Goal: Information Seeking & Learning: Find specific fact

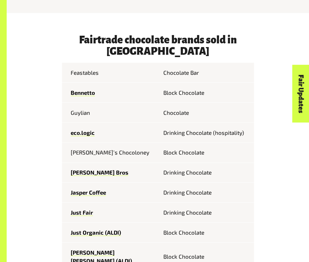
scroll to position [238, 0]
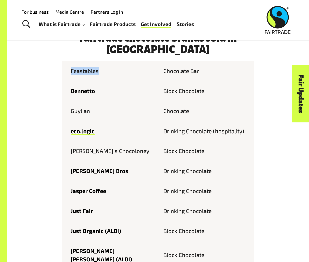
drag, startPoint x: 70, startPoint y: 60, endPoint x: 99, endPoint y: 65, distance: 29.3
click at [99, 65] on td "Feastables" at bounding box center [110, 71] width 96 height 20
copy td "Feastables"
click at [100, 89] on td "Bennetto" at bounding box center [110, 91] width 96 height 20
click at [78, 101] on td "Guylian" at bounding box center [110, 111] width 96 height 20
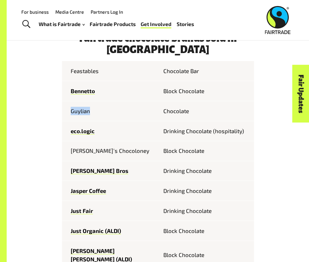
click at [78, 101] on td "Guylian" at bounding box center [110, 111] width 96 height 20
copy td "Guylian"
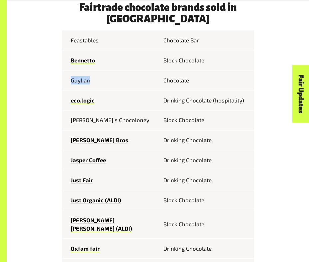
scroll to position [271, 0]
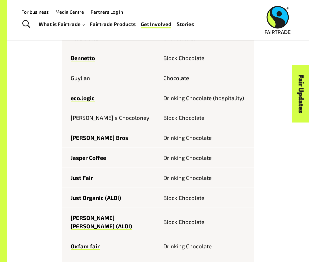
click at [102, 68] on td "Guylian" at bounding box center [110, 78] width 96 height 20
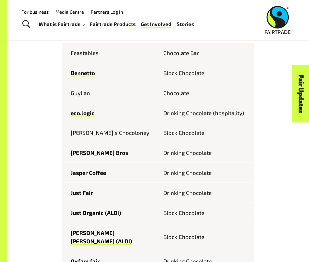
click at [107, 63] on td "Bennetto" at bounding box center [110, 73] width 96 height 20
drag, startPoint x: 98, startPoint y: 63, endPoint x: 70, endPoint y: 61, distance: 27.4
click at [70, 63] on td "Bennetto" at bounding box center [110, 73] width 96 height 20
copy link "Bennetto"
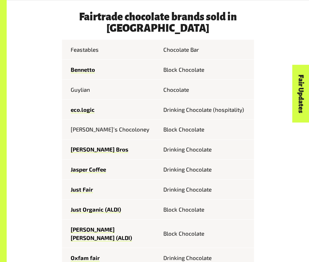
scroll to position [259, 0]
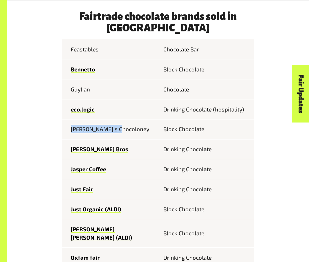
drag, startPoint x: 71, startPoint y: 119, endPoint x: 126, endPoint y: 119, distance: 55.0
click at [126, 119] on td "[PERSON_NAME]’s Chocoloney" at bounding box center [110, 129] width 96 height 20
copy td "[PERSON_NAME]’s Chocoloney"
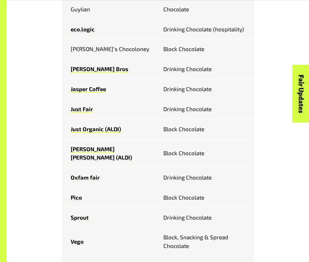
scroll to position [340, 0]
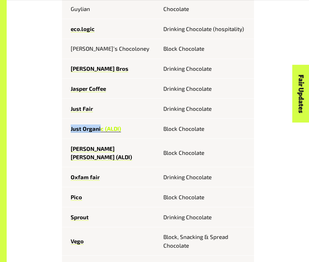
drag, startPoint x: 70, startPoint y: 117, endPoint x: 102, endPoint y: 118, distance: 31.7
click at [102, 119] on td "Just Organic (ALDI)" at bounding box center [110, 129] width 96 height 20
copy link "Just Organi"
click at [42, 146] on div "Fairtrade chocolate brands sold in [GEOGRAPHIC_DATA] Feastables Chocolate [PERS…" at bounding box center [158, 254] width 240 height 646
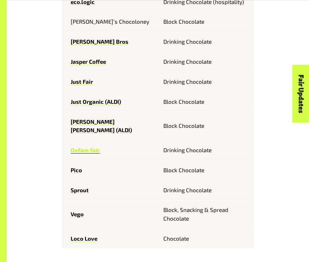
scroll to position [376, 0]
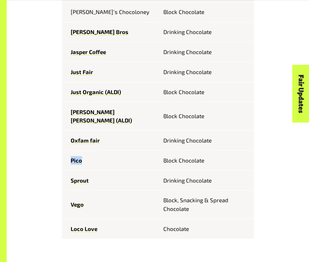
drag, startPoint x: 70, startPoint y: 141, endPoint x: 99, endPoint y: 142, distance: 29.3
click at [100, 150] on td "Pico" at bounding box center [110, 160] width 96 height 20
copy link "Pico"
